Goal: Information Seeking & Learning: Check status

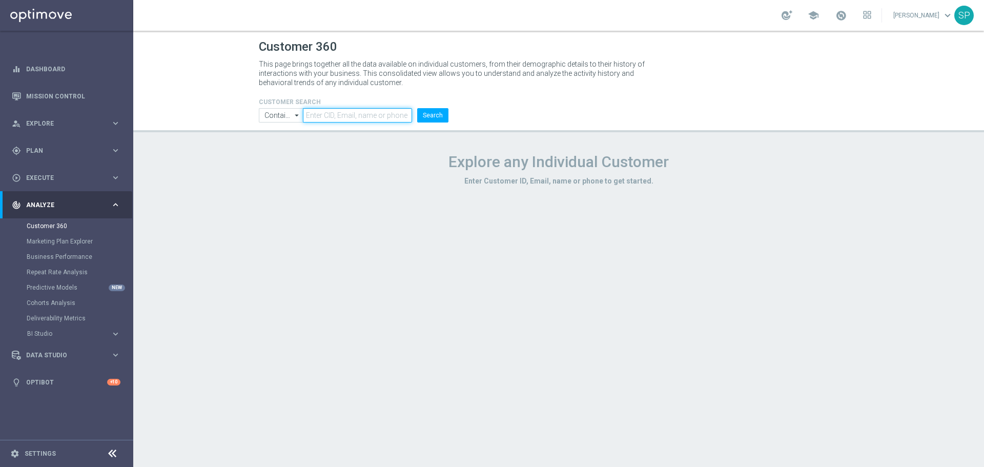
click at [329, 118] on input "text" at bounding box center [357, 115] width 109 height 14
paste input "2307568"
click at [424, 112] on button "Search" at bounding box center [432, 115] width 31 height 14
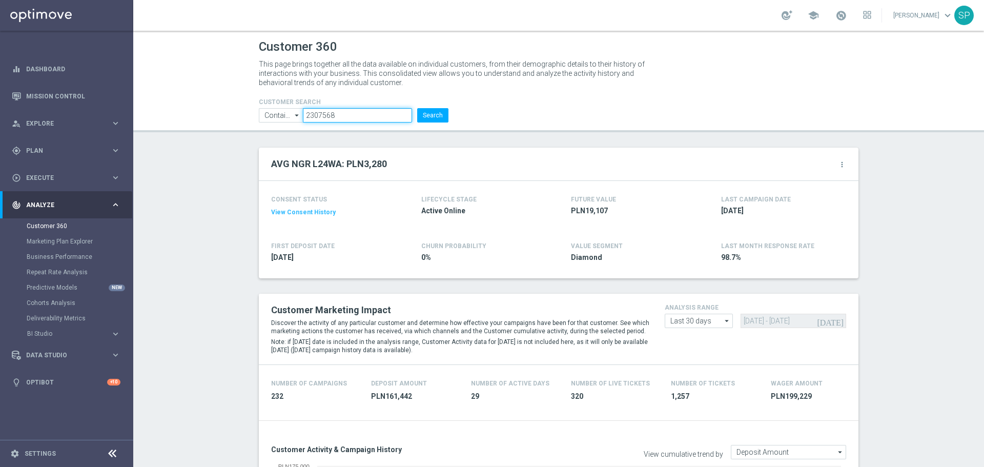
click at [335, 112] on input "2307568" at bounding box center [357, 115] width 109 height 14
click at [334, 112] on input "2307568" at bounding box center [357, 115] width 109 height 14
paste input "897186"
type input "897186"
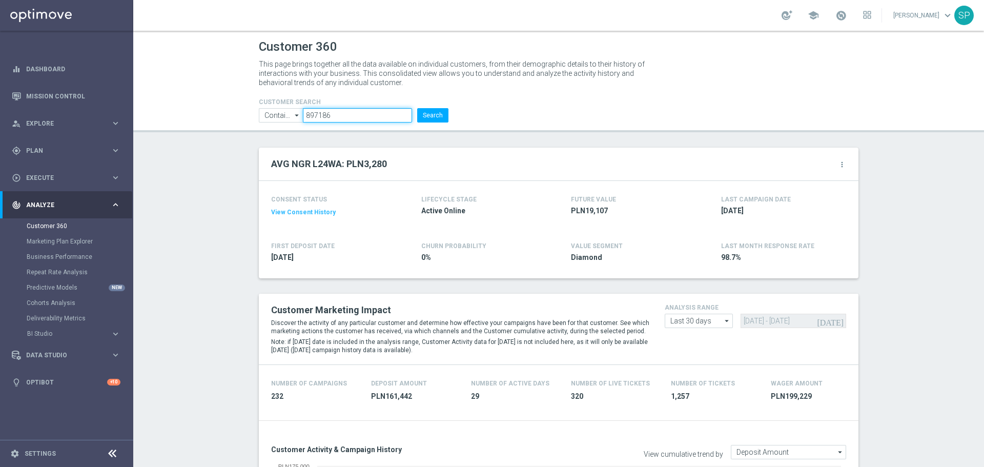
click at [417, 108] on button "Search" at bounding box center [432, 115] width 31 height 14
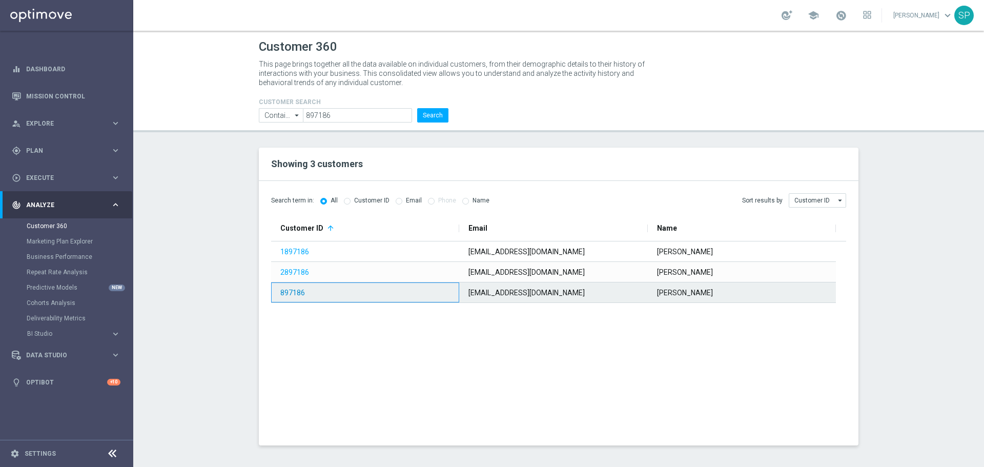
click at [297, 293] on link "897186" at bounding box center [292, 293] width 25 height 8
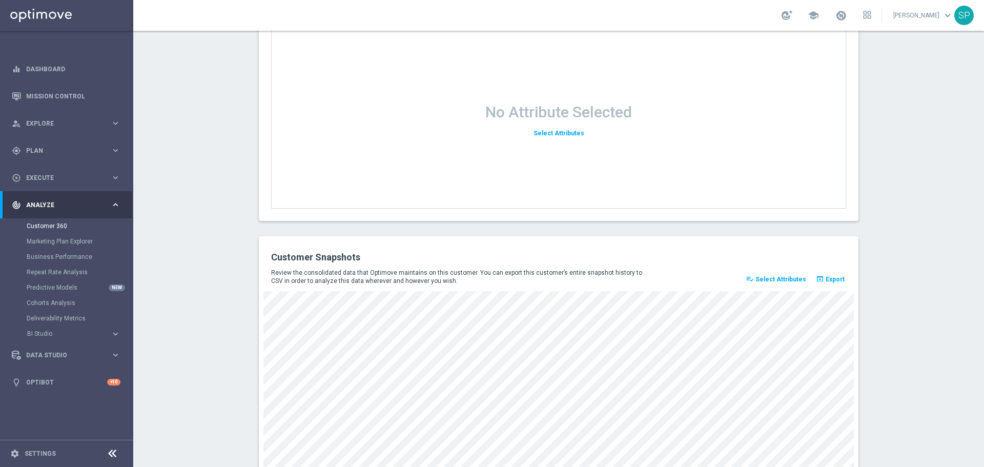
scroll to position [1315, 0]
